Goal: Transaction & Acquisition: Purchase product/service

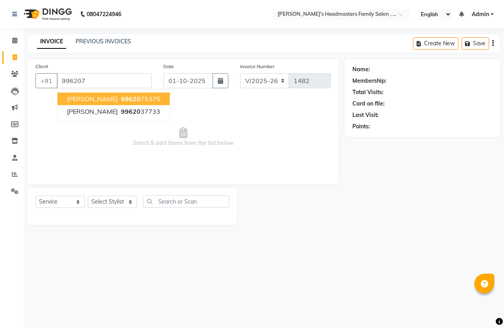
select select "7213"
select select "service"
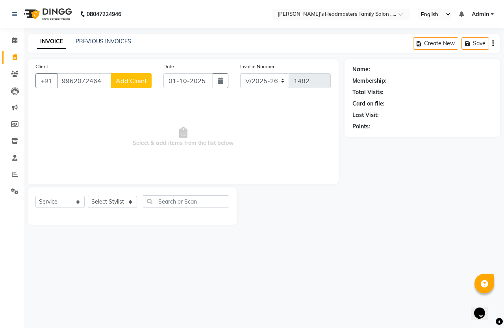
type input "9962072464"
click at [127, 83] on span "Add Client" at bounding box center [131, 81] width 31 height 8
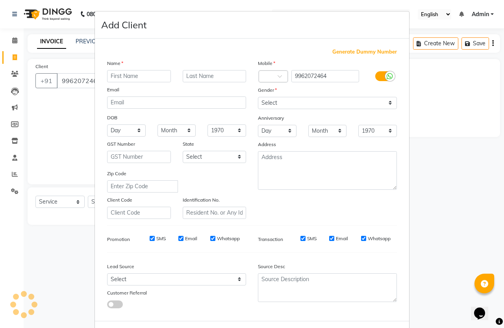
click at [129, 81] on input "text" at bounding box center [139, 76] width 64 height 12
type input "[PERSON_NAME]"
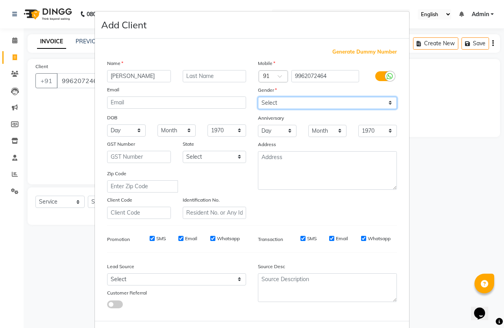
click at [307, 99] on select "Select [DEMOGRAPHIC_DATA] [DEMOGRAPHIC_DATA] Other Prefer Not To Say" at bounding box center [327, 103] width 139 height 12
select select "[DEMOGRAPHIC_DATA]"
click at [258, 97] on select "Select [DEMOGRAPHIC_DATA] [DEMOGRAPHIC_DATA] Other Prefer Not To Say" at bounding box center [327, 103] width 139 height 12
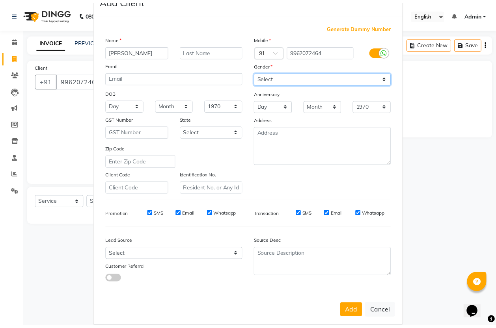
scroll to position [32, 0]
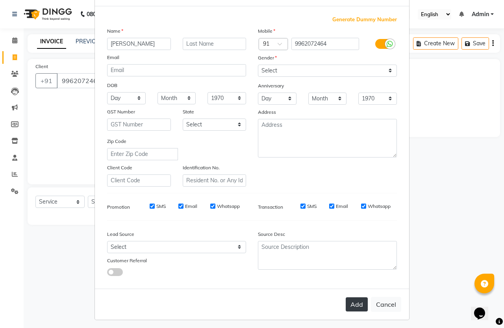
click at [355, 302] on button "Add" at bounding box center [357, 305] width 22 height 14
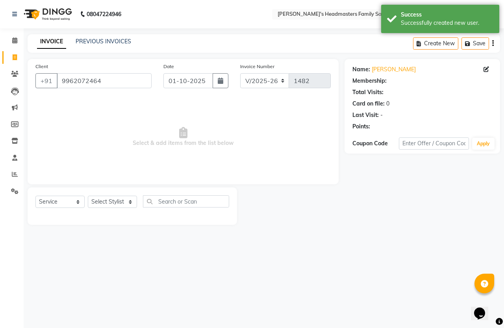
select select "1: Object"
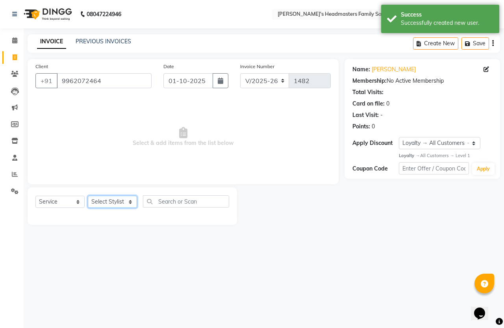
click at [128, 202] on select "Select Stylist [PERSON_NAME] [PERSON_NAME] Marry" at bounding box center [112, 202] width 49 height 12
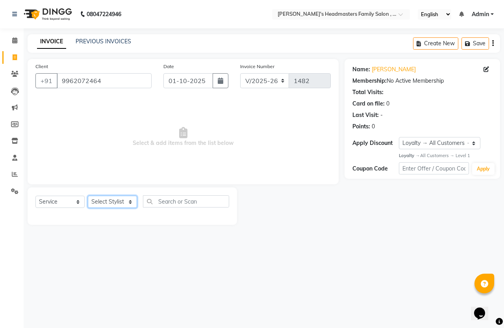
select select "61185"
click at [88, 196] on select "Select Stylist [PERSON_NAME] [PERSON_NAME] Marry" at bounding box center [112, 202] width 49 height 12
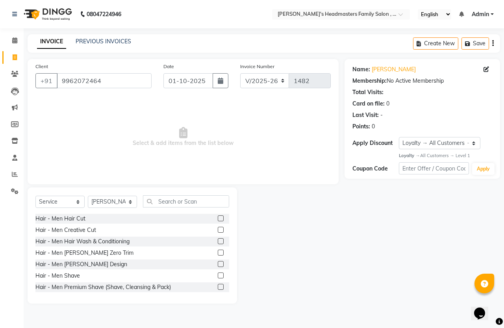
click at [218, 219] on label at bounding box center [221, 219] width 6 height 6
click at [218, 219] on input "checkbox" at bounding box center [220, 218] width 5 height 5
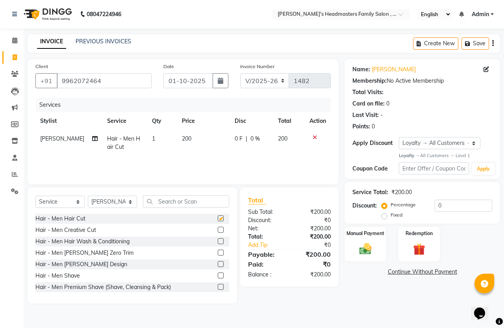
checkbox input "false"
click at [372, 251] on img at bounding box center [365, 249] width 20 height 15
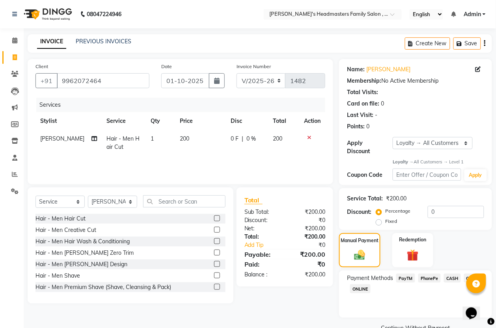
click at [410, 278] on span "PayTM" at bounding box center [405, 278] width 19 height 9
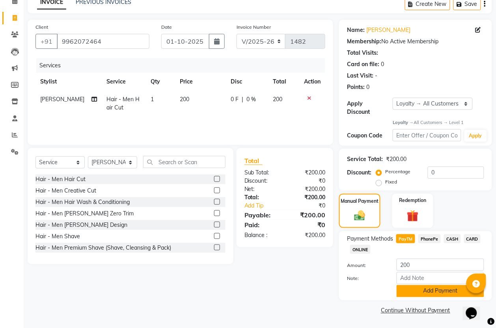
click at [410, 288] on button "Add Payment" at bounding box center [439, 291] width 87 height 12
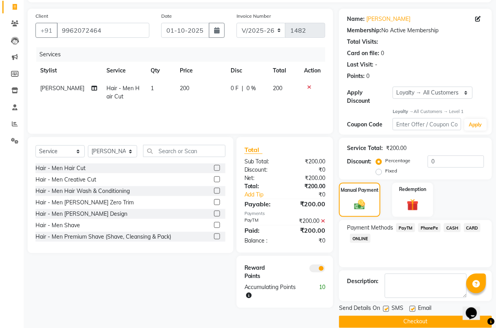
scroll to position [62, 0]
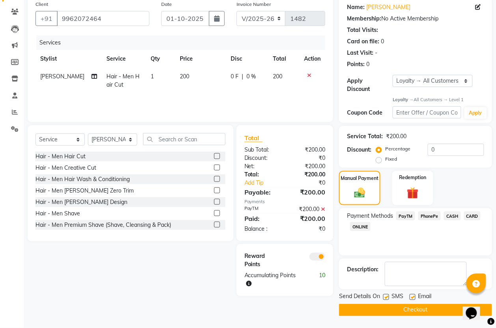
click at [409, 218] on span "PayTM" at bounding box center [405, 216] width 19 height 9
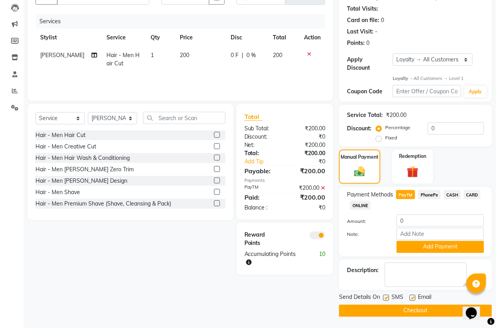
scroll to position [84, 0]
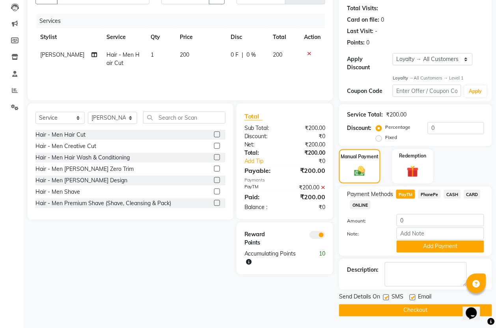
click at [399, 312] on button "Checkout" at bounding box center [415, 311] width 153 height 12
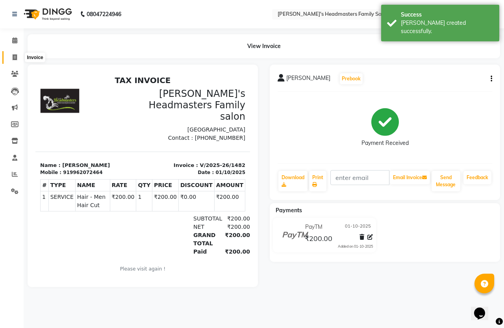
click at [14, 57] on icon at bounding box center [15, 57] width 4 height 6
select select "service"
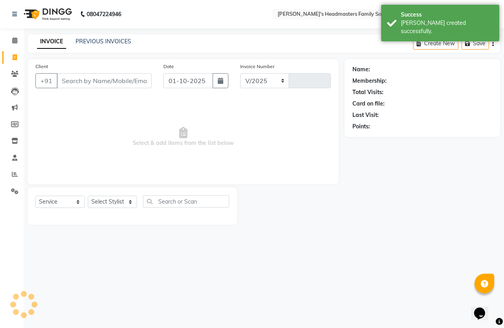
select select "7213"
type input "1483"
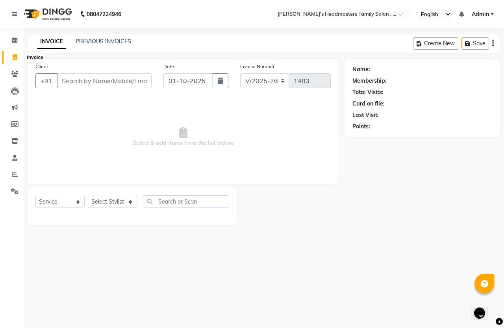
click at [14, 60] on icon at bounding box center [15, 57] width 4 height 6
select select "service"
type input "1483"
select select "7213"
click at [106, 204] on select "Select Stylist" at bounding box center [112, 202] width 49 height 12
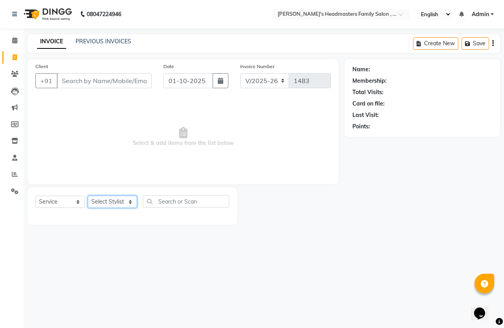
select select "91510"
click at [88, 196] on select "Select Stylist [PERSON_NAME] [PERSON_NAME] Marry" at bounding box center [112, 202] width 49 height 12
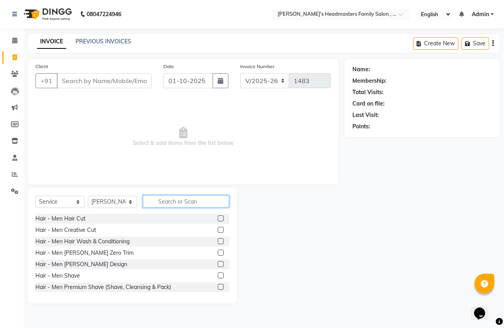
click at [194, 201] on input "text" at bounding box center [186, 201] width 86 height 12
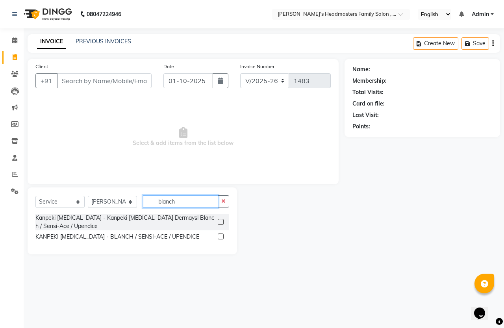
type input "blanch"
click at [219, 224] on label at bounding box center [221, 222] width 6 height 6
click at [219, 224] on input "checkbox" at bounding box center [220, 222] width 5 height 5
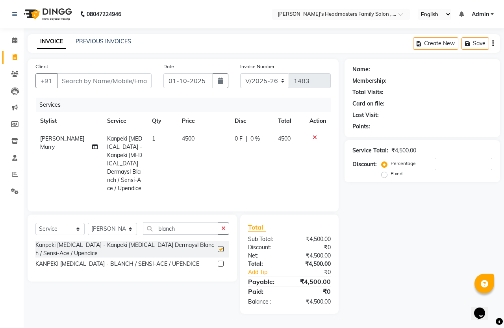
checkbox input "false"
click at [227, 229] on button "button" at bounding box center [223, 229] width 11 height 12
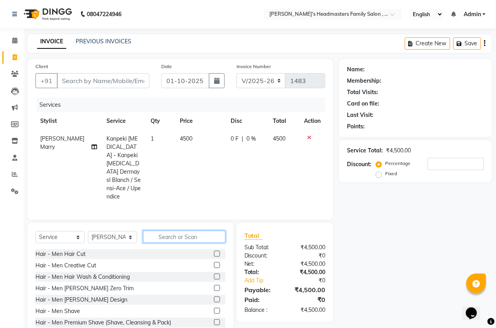
click at [186, 231] on input "text" at bounding box center [184, 237] width 82 height 12
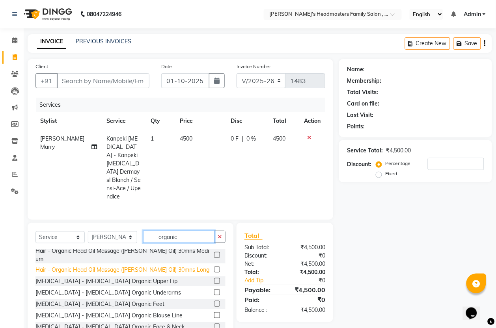
scroll to position [49, 0]
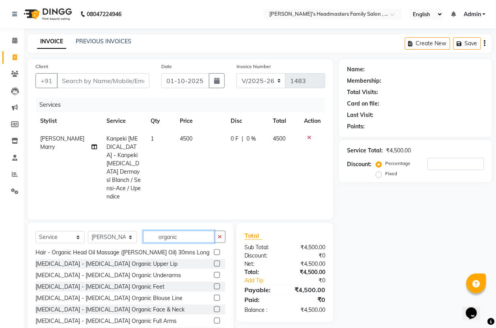
type input "organic"
click at [214, 307] on label at bounding box center [217, 310] width 6 height 6
click at [214, 307] on input "checkbox" at bounding box center [216, 309] width 5 height 5
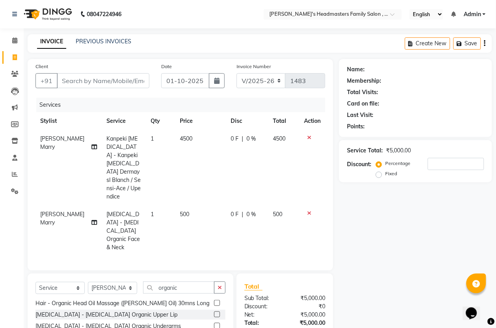
checkbox input "false"
click at [251, 210] on span "0 %" at bounding box center [250, 214] width 9 height 8
click at [251, 199] on div "Services Stylist Service Qty Price Disc Total Action [PERSON_NAME] Marry Kanpek…" at bounding box center [180, 180] width 290 height 165
select select "91510"
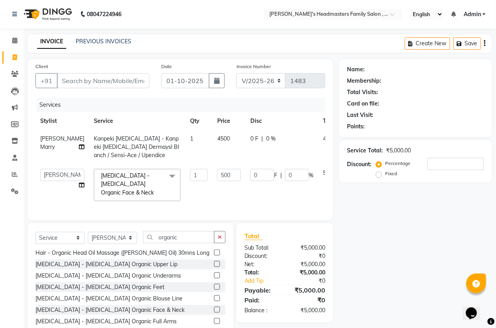
click at [251, 199] on div "Services Stylist Service Qty Price Disc Total Action [PERSON_NAME] Marry Kanpek…" at bounding box center [180, 155] width 290 height 115
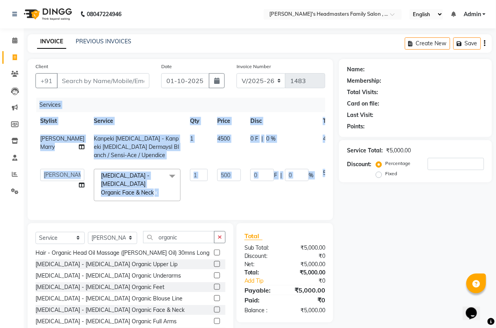
click at [259, 184] on td "0 F | 0 %" at bounding box center [282, 185] width 73 height 42
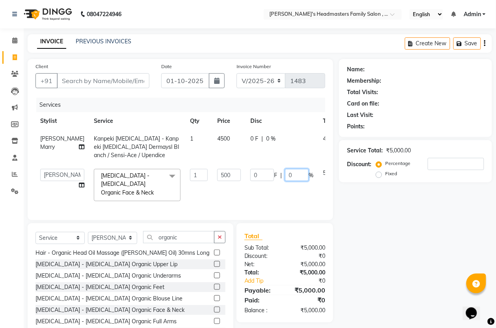
click at [285, 173] on input "0" at bounding box center [297, 175] width 24 height 12
type input "100"
click at [263, 190] on tbody "[PERSON_NAME] Marry Kanpeki [MEDICAL_DATA] - Kanpeki [MEDICAL_DATA] Dermaysl Bl…" at bounding box center [200, 168] width 331 height 76
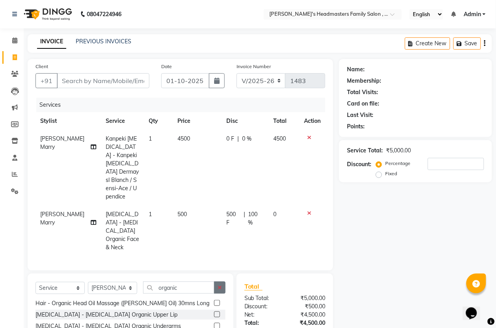
click at [220, 285] on icon "button" at bounding box center [220, 288] width 4 height 6
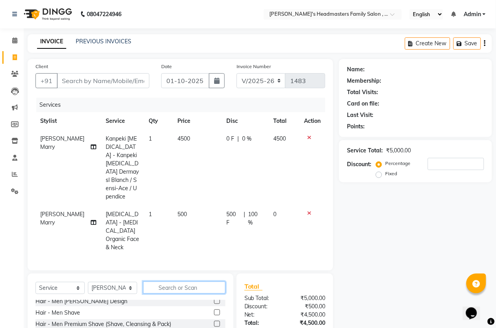
scroll to position [266, 0]
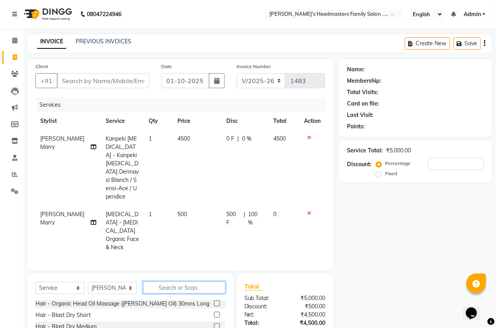
click at [199, 282] on input "text" at bounding box center [184, 288] width 82 height 12
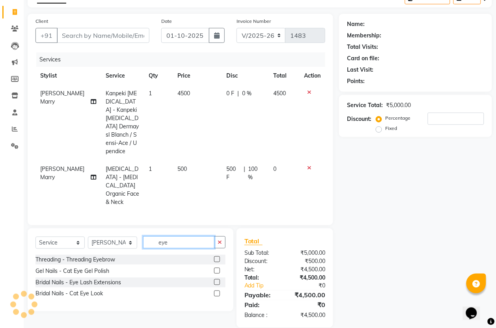
scroll to position [48, 0]
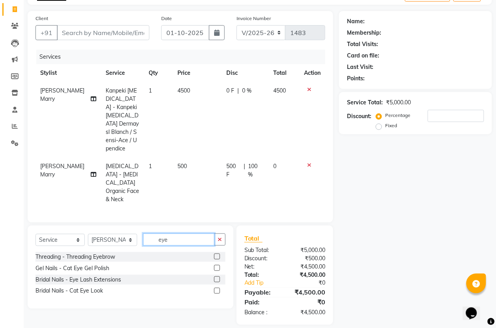
type input "eye"
click at [217, 254] on label at bounding box center [217, 257] width 6 height 6
click at [217, 255] on input "checkbox" at bounding box center [216, 257] width 5 height 5
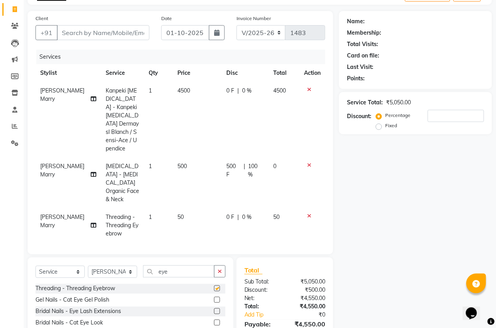
checkbox input "false"
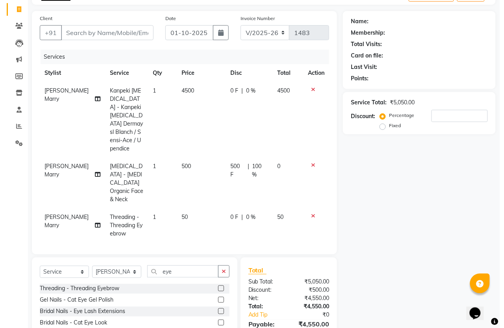
scroll to position [0, 0]
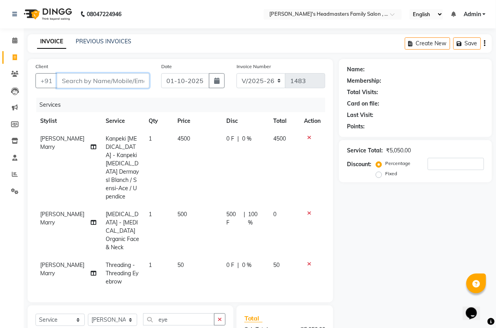
click at [109, 81] on input "Client" at bounding box center [103, 80] width 93 height 15
type input "97"
type input "0"
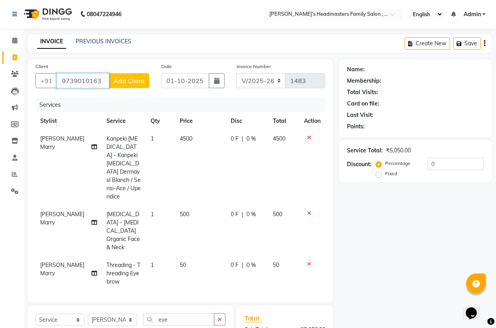
type input "9739010163"
click at [123, 80] on span "Add Client" at bounding box center [128, 81] width 31 height 8
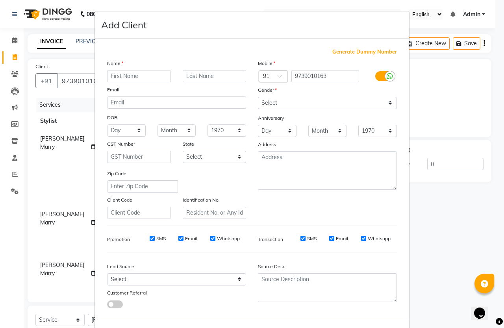
click at [123, 80] on input "text" at bounding box center [139, 76] width 64 height 12
type input "[PERSON_NAME]"
click at [336, 103] on select "Select [DEMOGRAPHIC_DATA] [DEMOGRAPHIC_DATA] Other Prefer Not To Say" at bounding box center [327, 103] width 139 height 12
select select "[DEMOGRAPHIC_DATA]"
click at [258, 97] on select "Select [DEMOGRAPHIC_DATA] [DEMOGRAPHIC_DATA] Other Prefer Not To Say" at bounding box center [327, 103] width 139 height 12
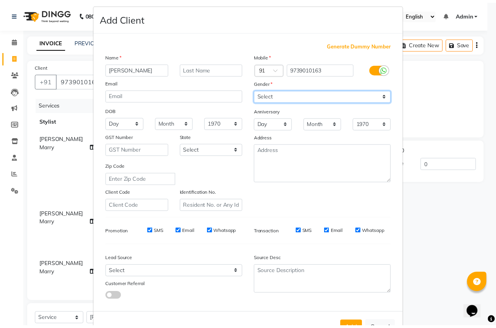
scroll to position [32, 0]
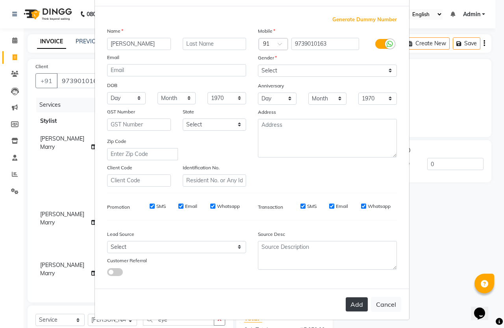
click at [357, 298] on button "Add" at bounding box center [357, 305] width 22 height 14
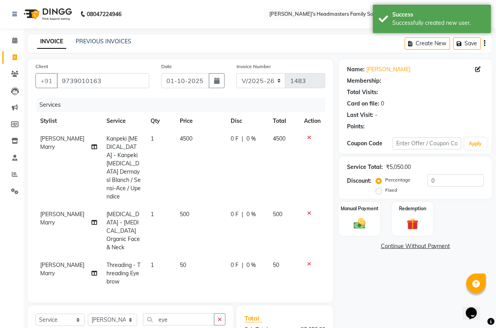
select select "1: Object"
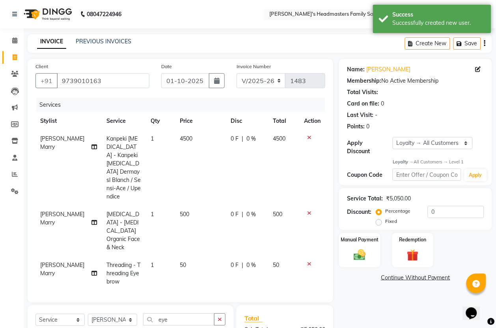
click at [244, 206] on td "0 F | 0 %" at bounding box center [247, 231] width 42 height 51
click at [243, 261] on span "|" at bounding box center [243, 265] width 2 height 8
select select "91510"
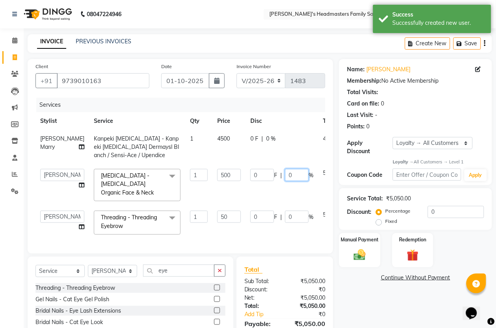
click at [285, 174] on input "0" at bounding box center [297, 175] width 24 height 12
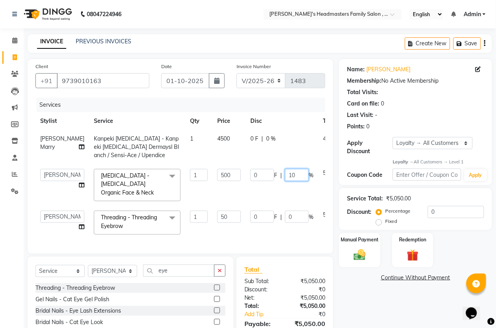
type input "100"
click at [318, 185] on td "500" at bounding box center [329, 185] width 23 height 42
select select "91510"
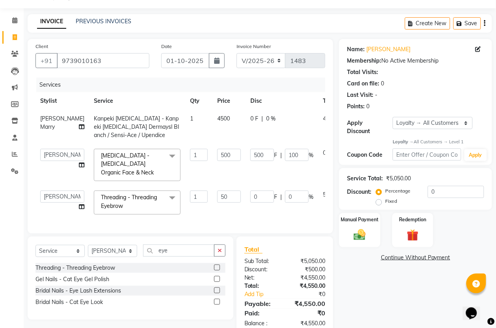
scroll to position [40, 0]
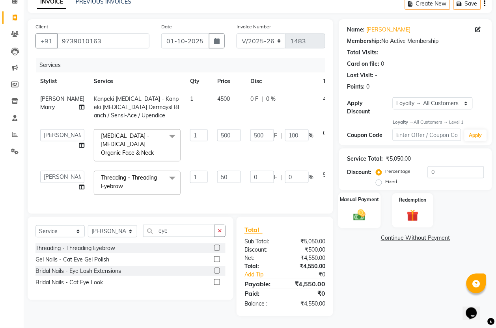
click at [370, 219] on div "Manual Payment" at bounding box center [359, 210] width 43 height 35
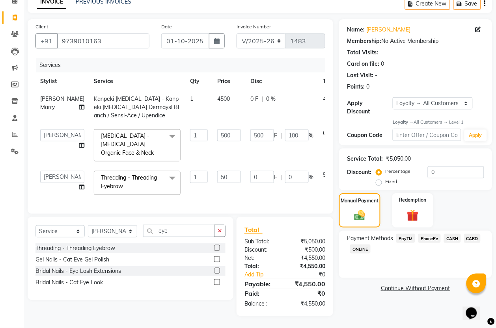
click at [408, 236] on span "PayTM" at bounding box center [405, 238] width 19 height 9
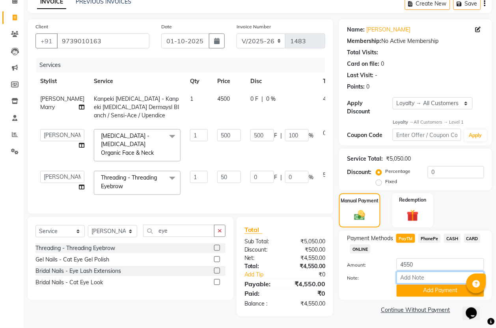
click at [434, 283] on input "Note:" at bounding box center [439, 278] width 87 height 12
click at [433, 293] on button "Add Payment" at bounding box center [439, 291] width 87 height 12
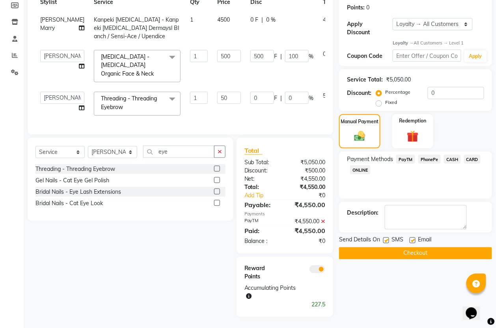
scroll to position [119, 0]
click at [419, 257] on button "Checkout" at bounding box center [415, 253] width 153 height 12
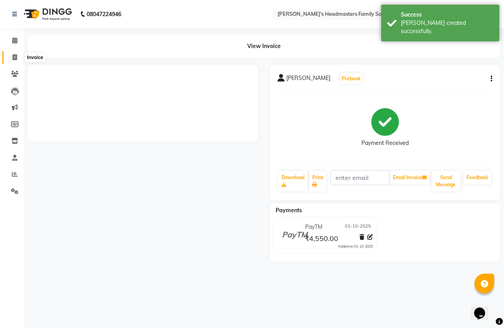
click at [14, 60] on span at bounding box center [15, 57] width 14 height 9
select select "service"
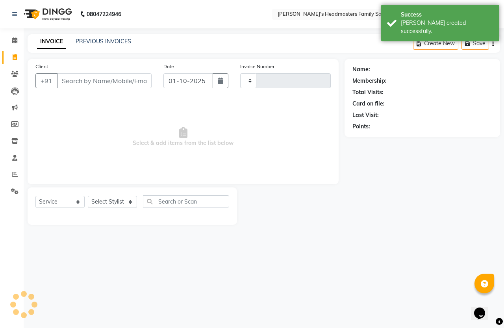
type input "1484"
select select "7213"
click at [100, 41] on link "PREVIOUS INVOICES" at bounding box center [104, 41] width 56 height 7
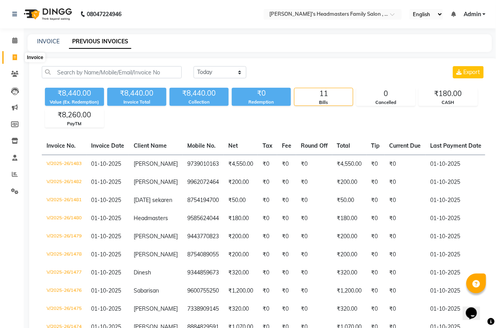
click at [9, 58] on span at bounding box center [15, 57] width 14 height 9
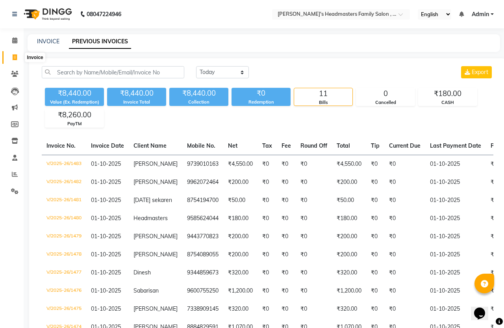
select select "service"
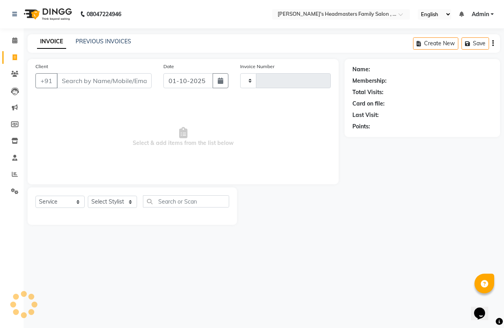
type input "1484"
select select "7213"
